Goal: Transaction & Acquisition: Purchase product/service

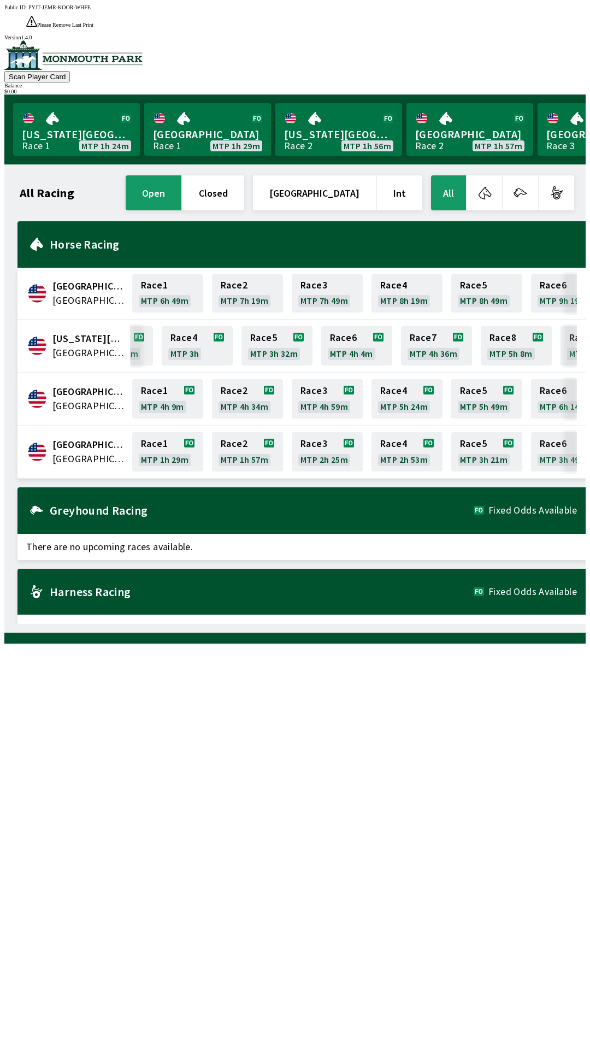
scroll to position [0, 219]
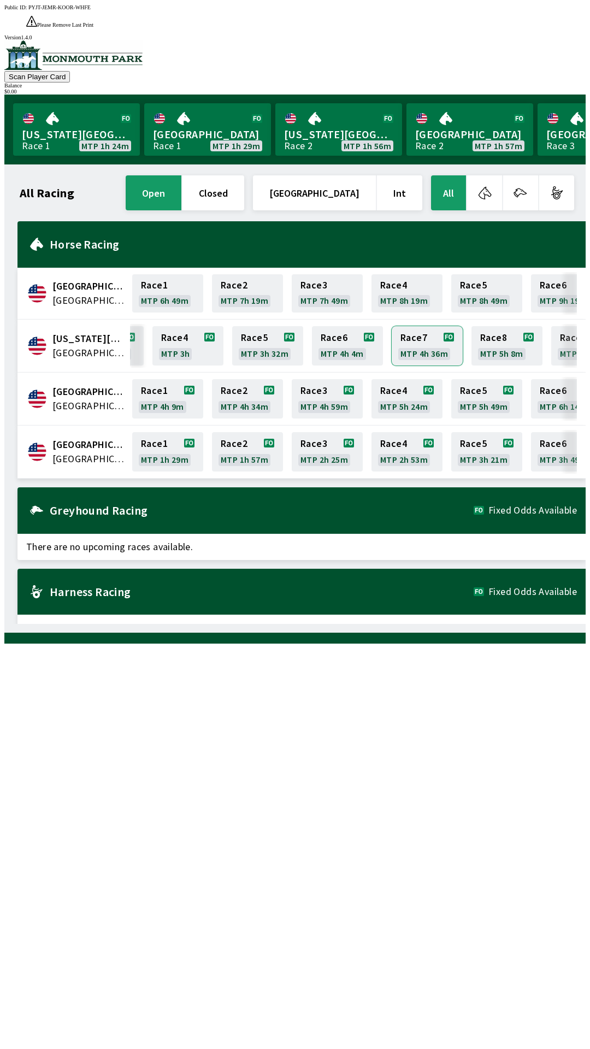
click at [439, 326] on link "Race 7 MTP 4h 36m" at bounding box center [427, 345] width 71 height 39
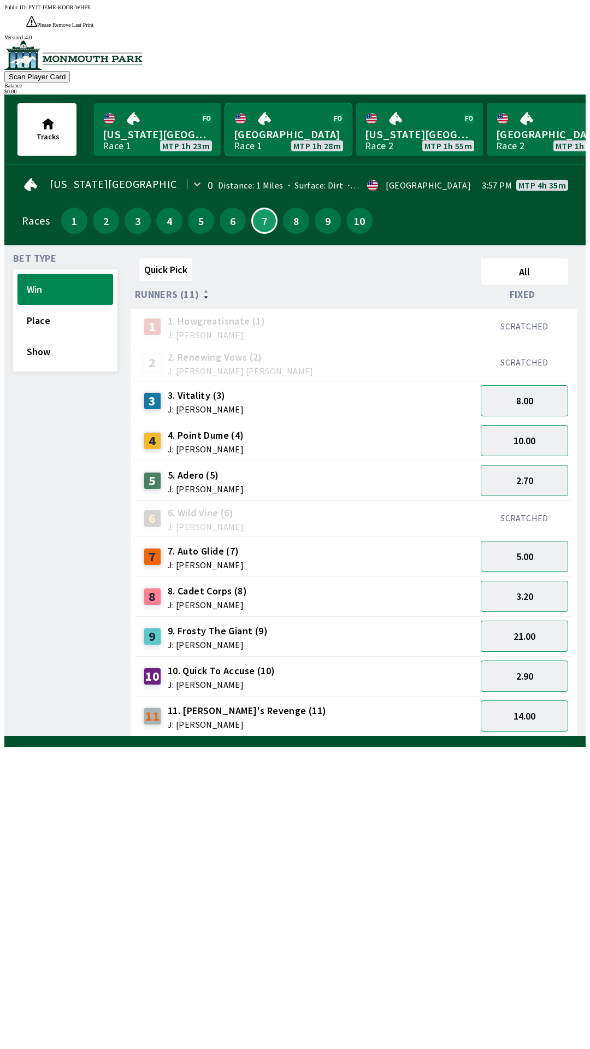
click at [266, 114] on link "Monmouth Park Race 1 MTP 1h 28m" at bounding box center [288, 129] width 127 height 52
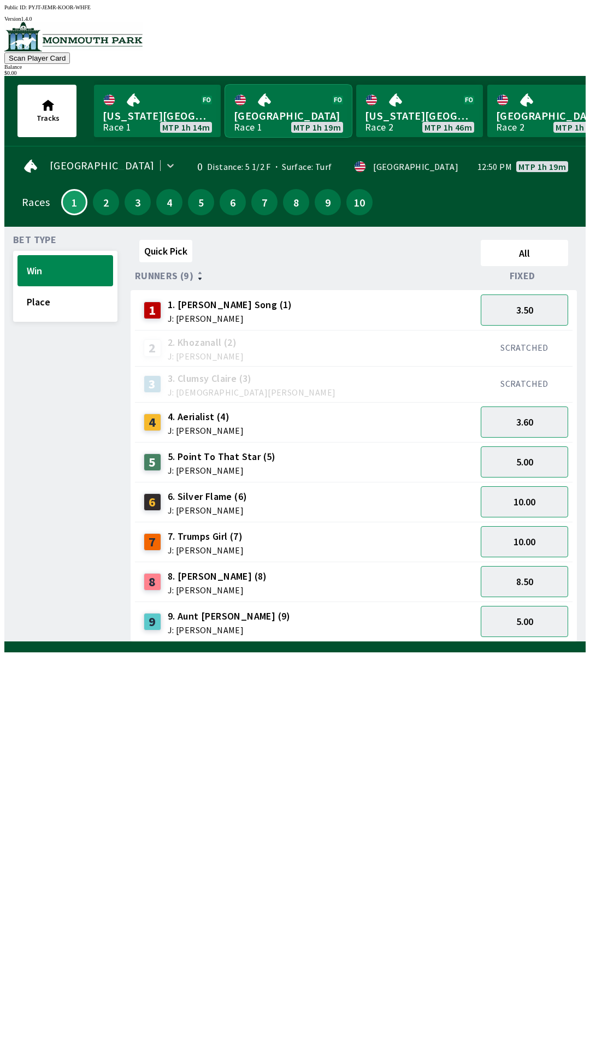
click at [294, 103] on link "[GEOGRAPHIC_DATA] Race 1 MTP 1h 19m" at bounding box center [288, 111] width 127 height 52
click at [532, 616] on button "5.00" at bounding box center [524, 621] width 87 height 31
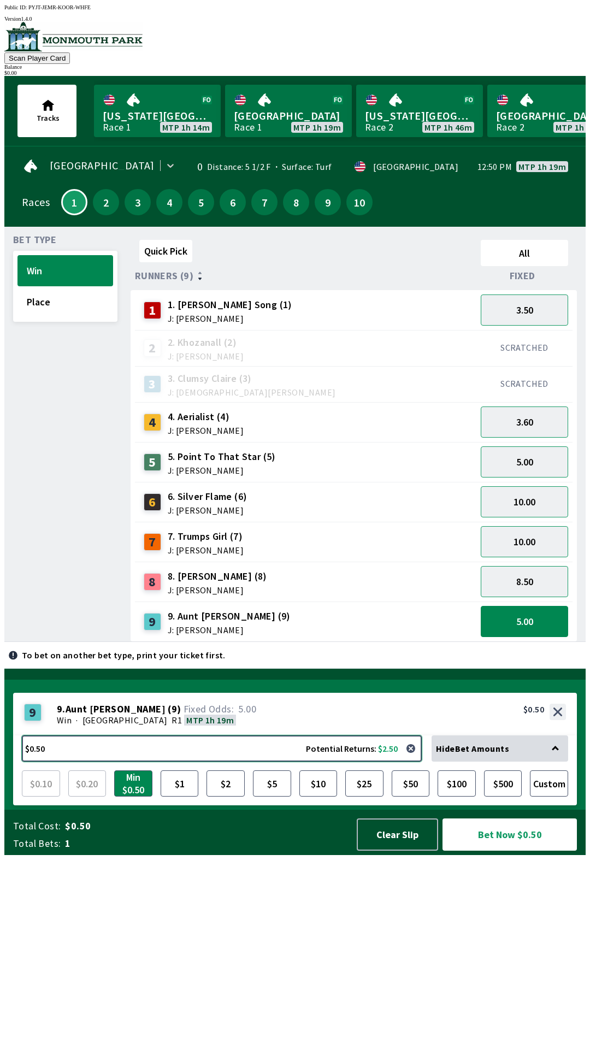
click at [281, 762] on button "$0.50 Potential Returns: $2.50" at bounding box center [222, 749] width 400 height 26
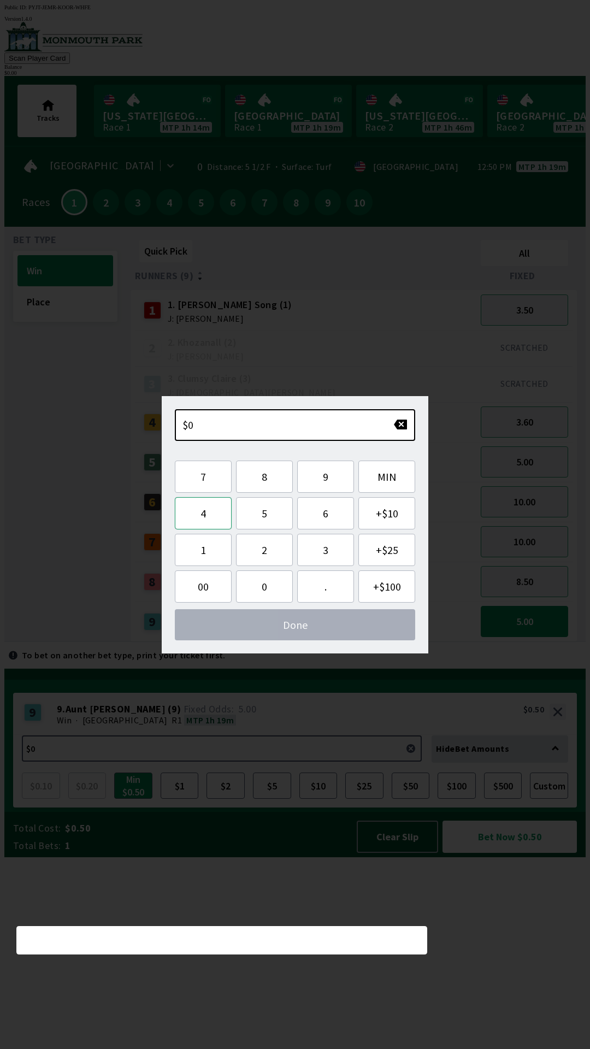
click at [203, 512] on button "4" at bounding box center [203, 513] width 57 height 32
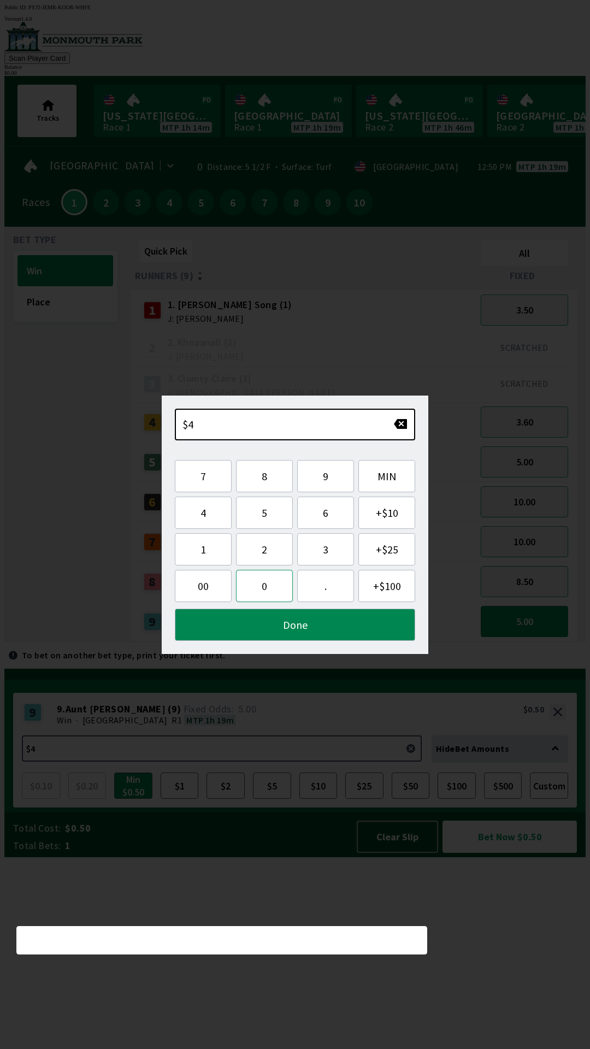
click at [264, 585] on button "0" at bounding box center [264, 586] width 57 height 32
click at [297, 631] on button "Done" at bounding box center [295, 625] width 240 height 32
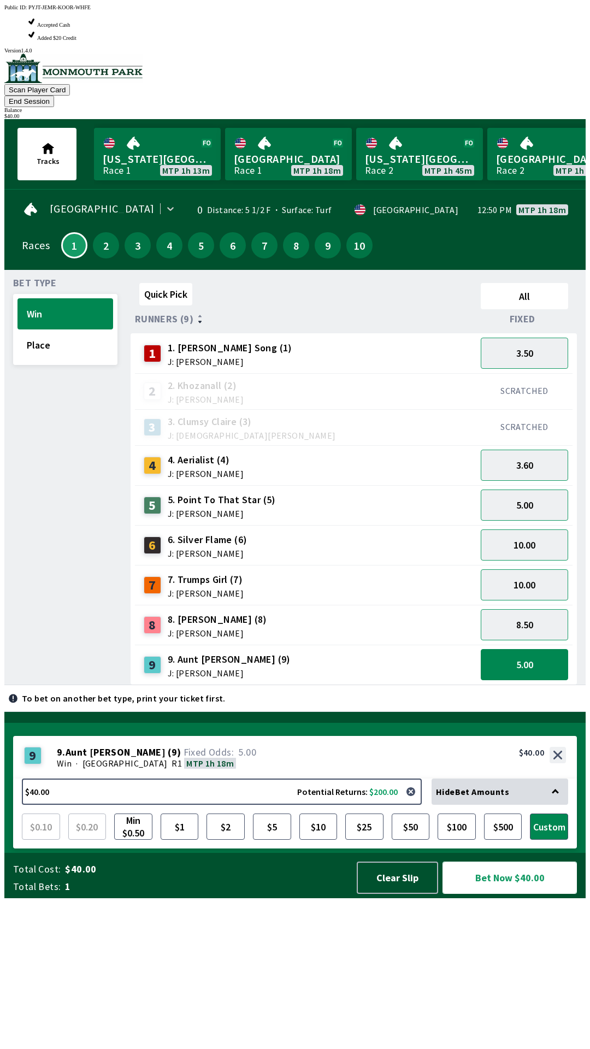
click at [514, 894] on button "Bet Now $40.00" at bounding box center [510, 878] width 134 height 32
